Goal: Information Seeking & Learning: Find specific page/section

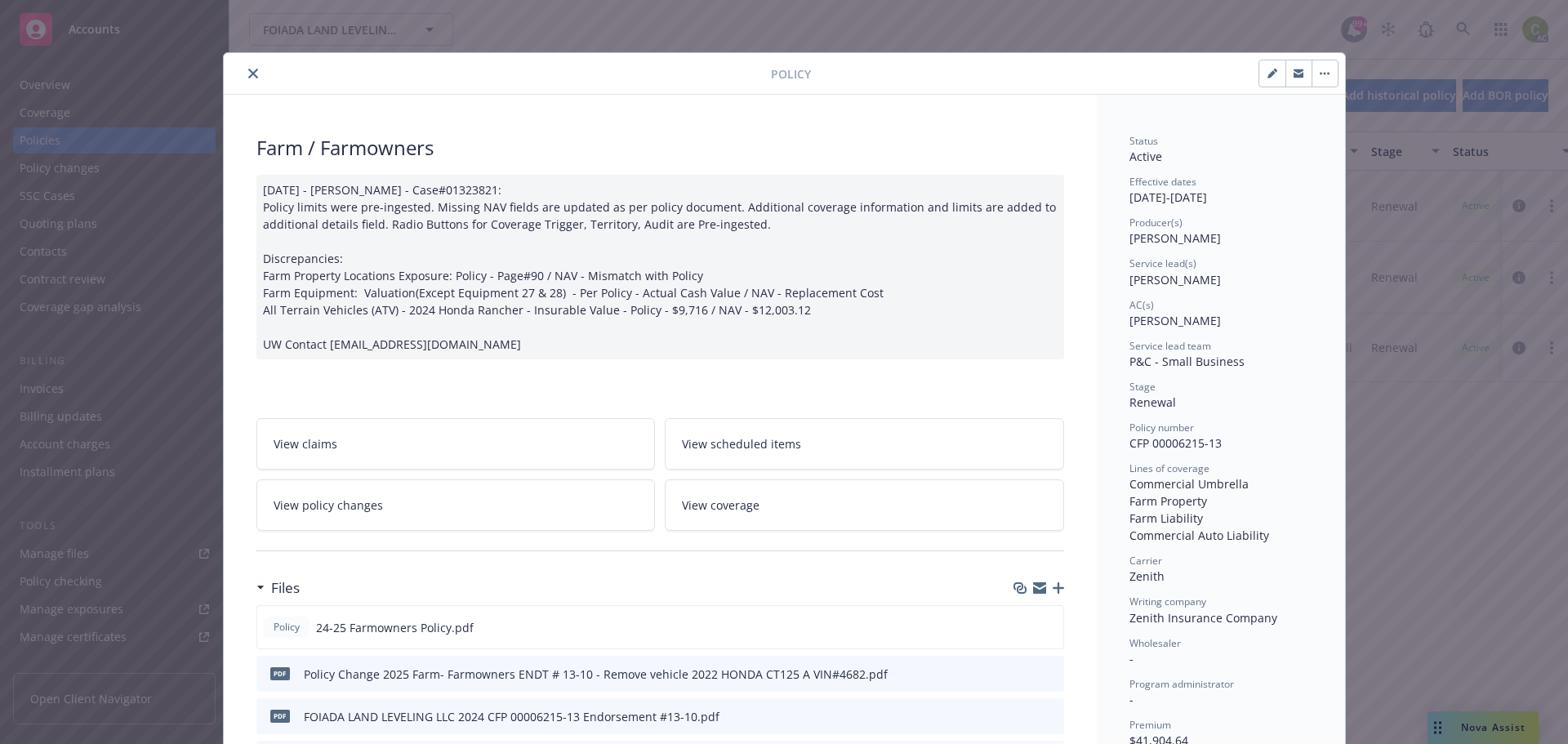
click at [248, 76] on icon "close" at bounding box center [253, 73] width 10 height 10
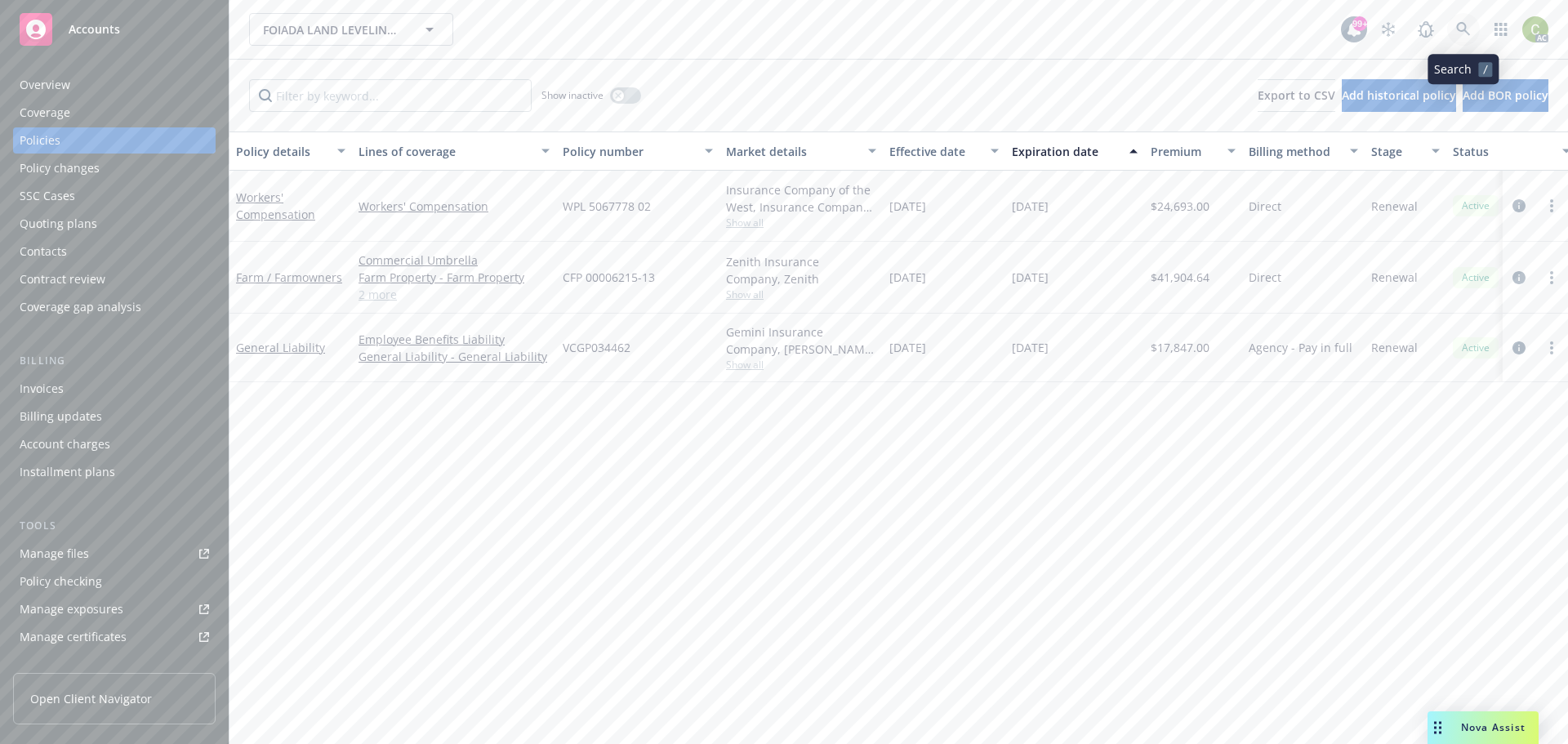
click at [1464, 26] on icon at bounding box center [1463, 29] width 15 height 15
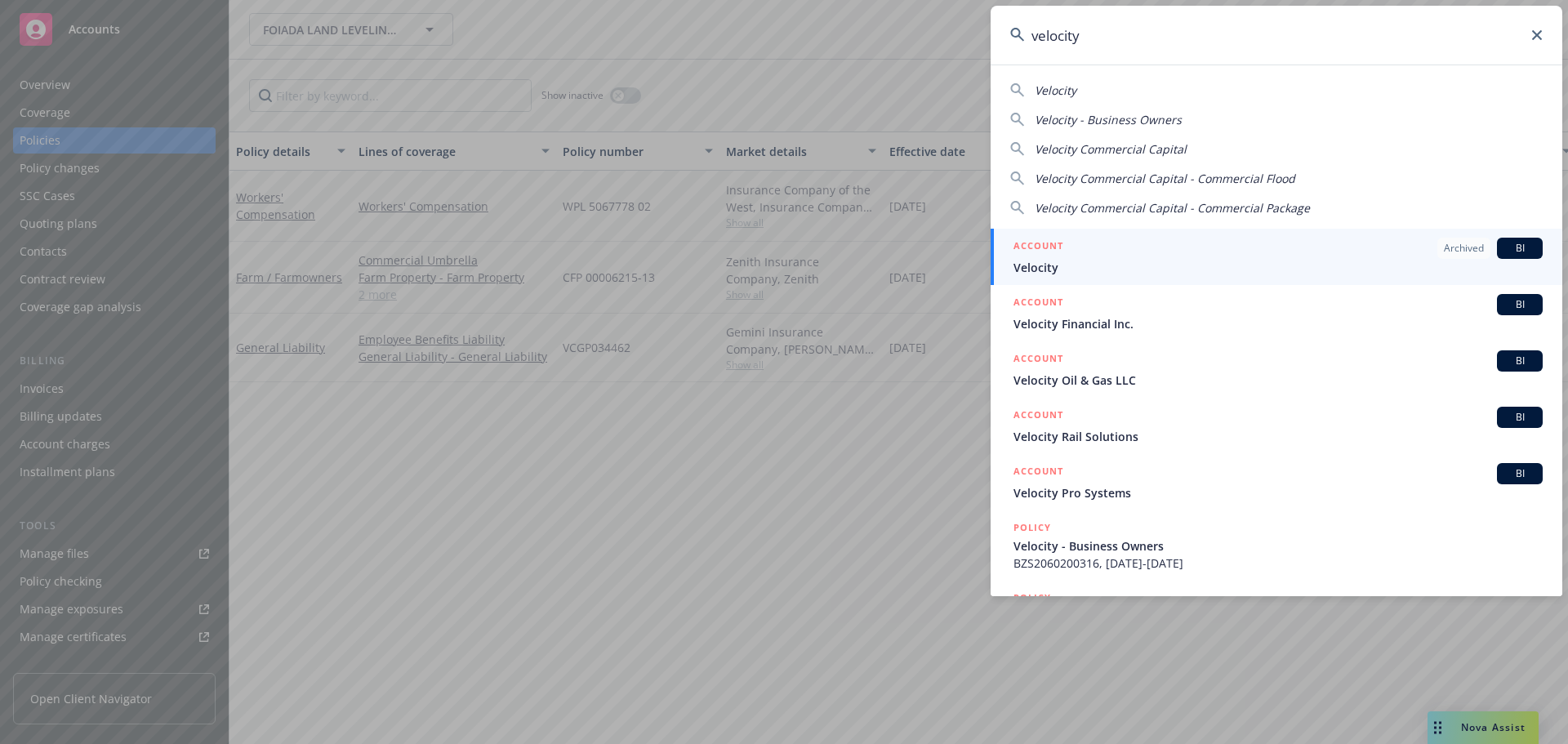
click at [1541, 43] on input "velocity" at bounding box center [1275, 35] width 571 height 59
type input "velocity"
click at [1535, 33] on icon at bounding box center [1537, 35] width 10 height 10
